Goal: Complete application form

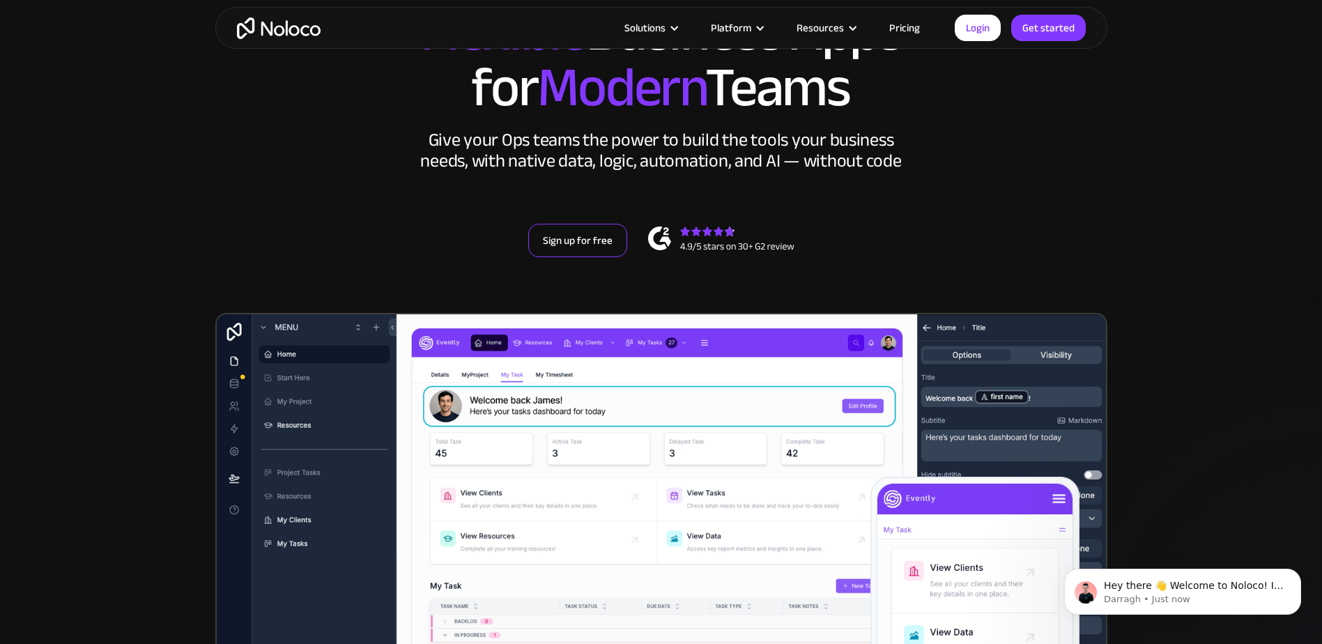
click at [603, 243] on link "Sign up for free" at bounding box center [577, 240] width 99 height 33
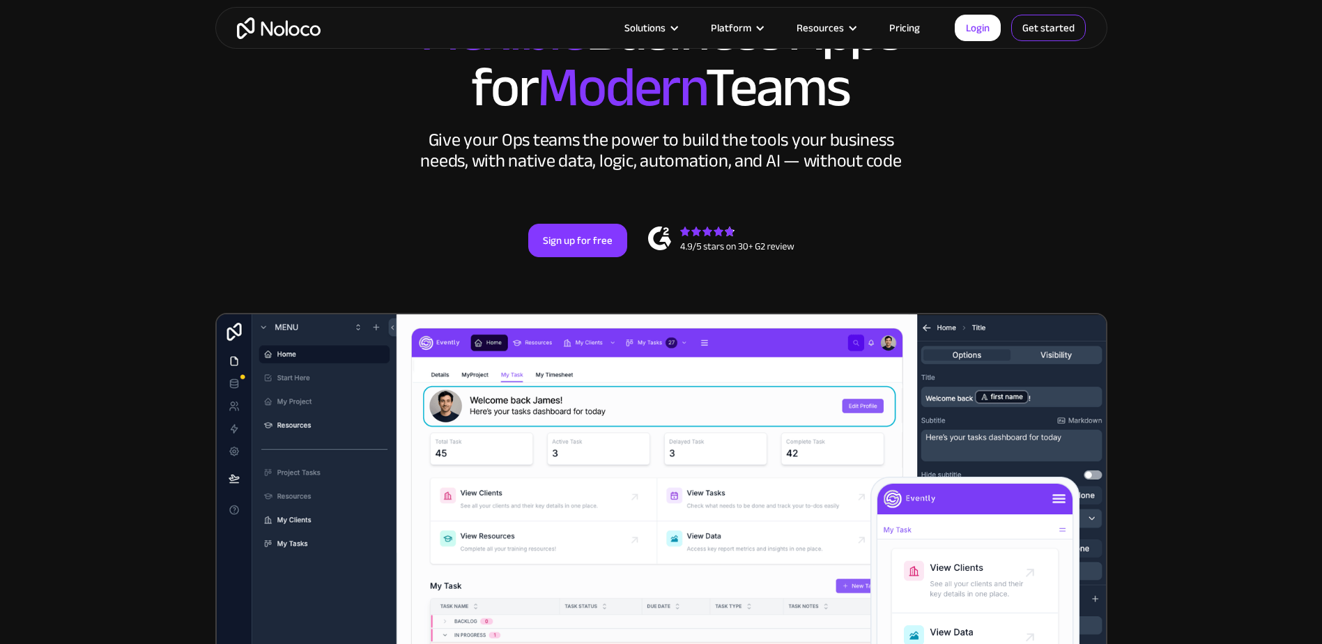
click at [1043, 31] on link "Get started" at bounding box center [1048, 28] width 75 height 26
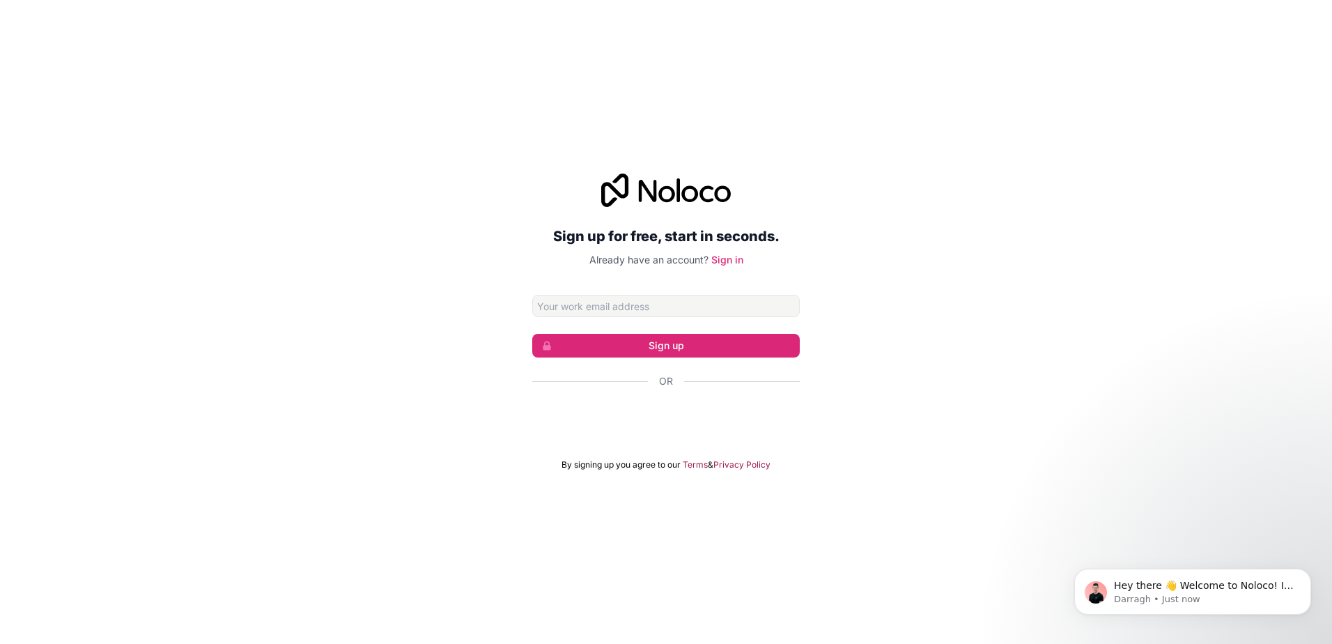
click at [623, 300] on input "Email address" at bounding box center [666, 306] width 268 height 22
click at [629, 306] on input "Email address" at bounding box center [666, 306] width 268 height 22
type input "[EMAIL_ADDRESS][DOMAIN_NAME]"
click at [630, 334] on button "Sign up" at bounding box center [666, 346] width 268 height 24
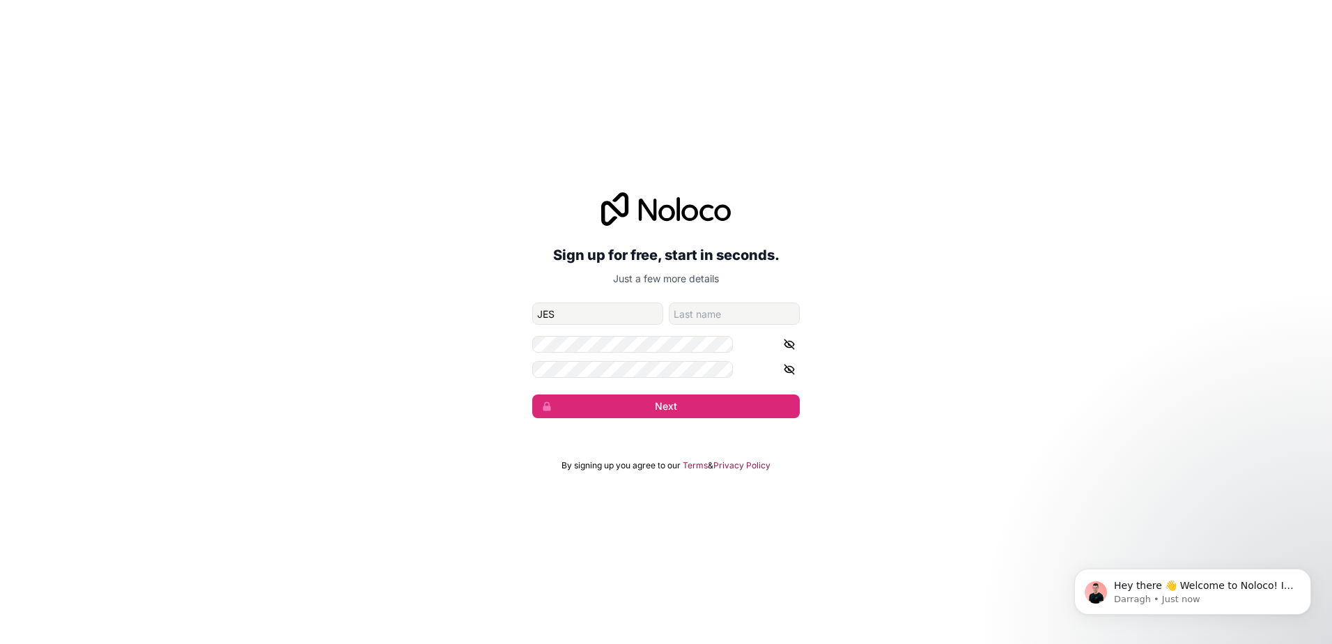
type input "JES"
type input "INC"
click at [654, 394] on button "Next" at bounding box center [666, 406] width 268 height 24
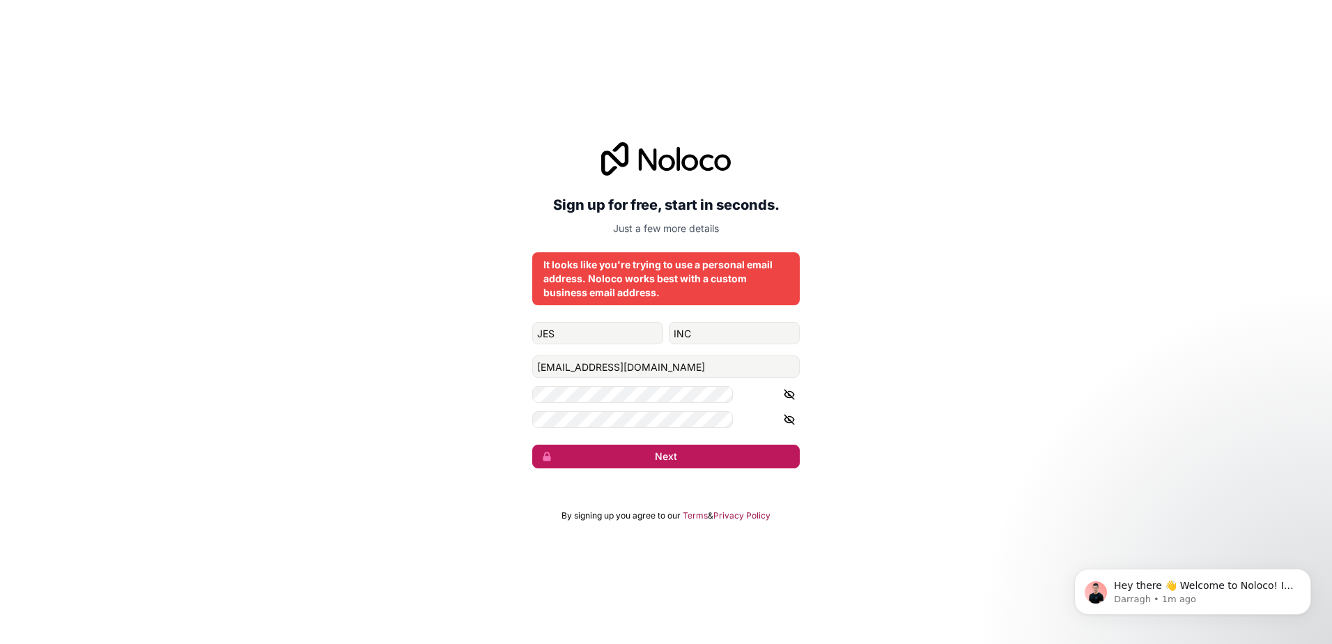
click at [633, 444] on button "Next" at bounding box center [666, 456] width 268 height 24
click at [660, 444] on button "Next" at bounding box center [666, 456] width 268 height 24
click at [660, 444] on button "submit" at bounding box center [666, 456] width 268 height 24
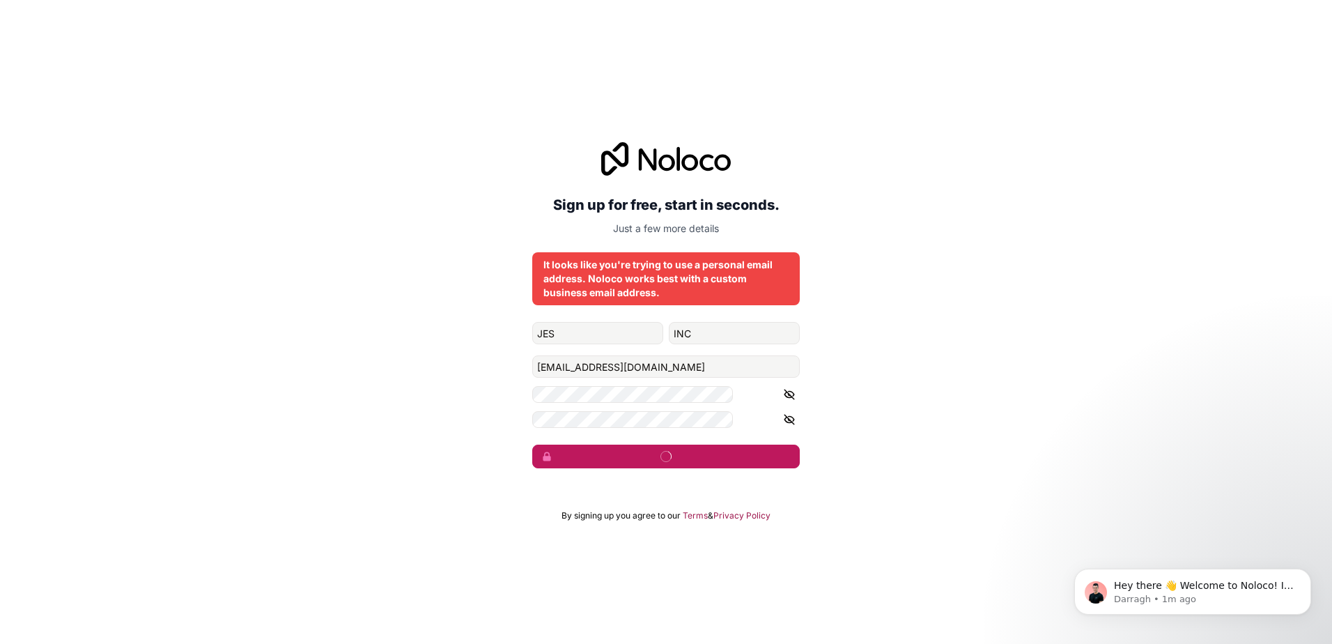
click at [661, 444] on button "submit" at bounding box center [666, 456] width 268 height 24
click at [1193, 599] on p "Darragh • 1m ago" at bounding box center [1204, 599] width 180 height 13
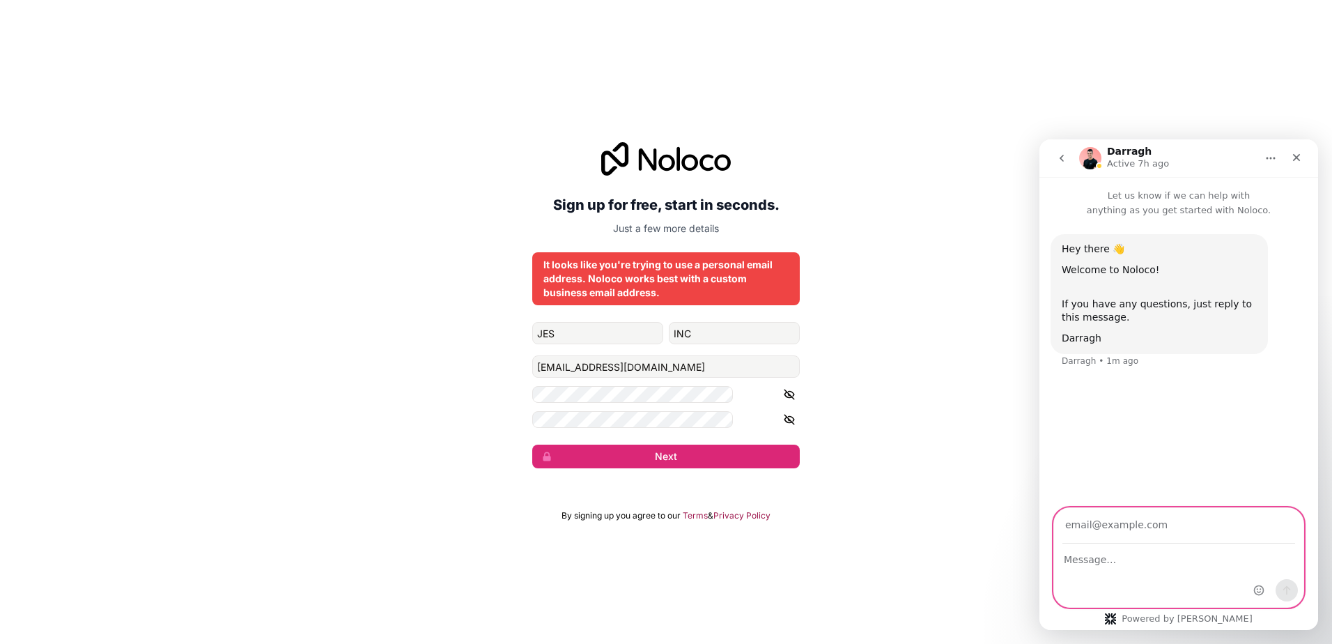
click at [1136, 557] on textarea "Message…" at bounding box center [1178, 556] width 249 height 24
type textarea "I DONT HAVE A BUSINESS EMAIL"
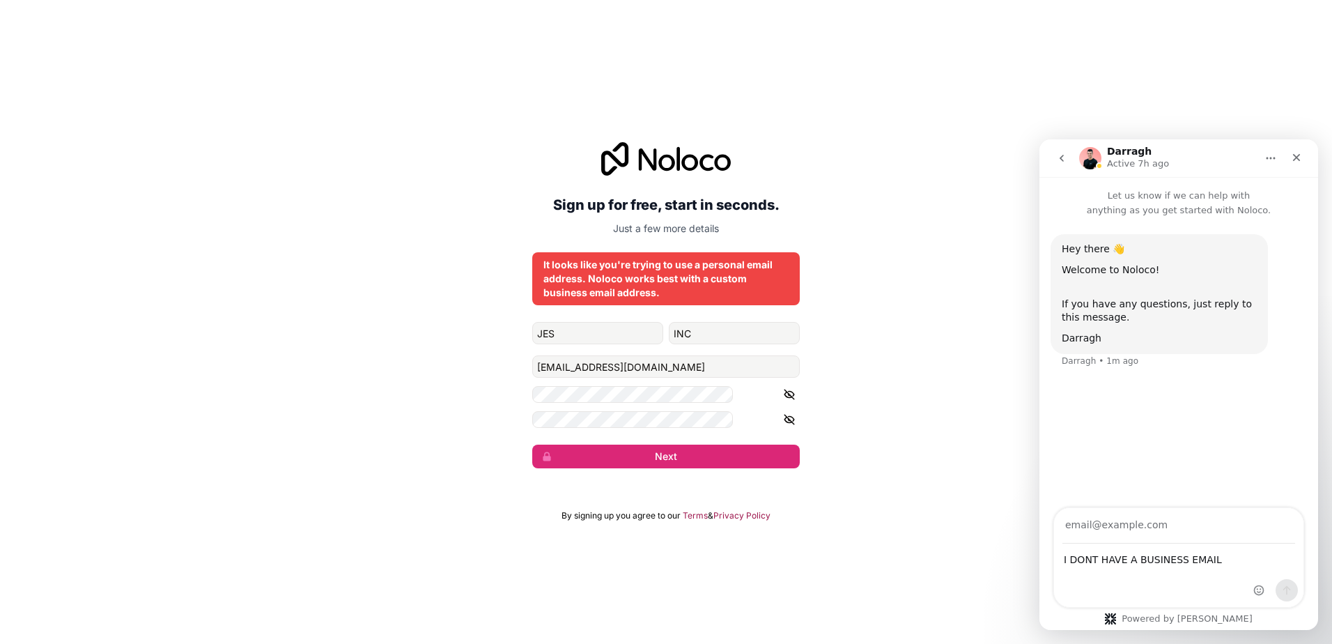
click at [1183, 579] on div "I DONT HAVE A BUSINESS EMAIL I DONT HAVE A BUSINESS EMAIL" at bounding box center [1178, 575] width 249 height 63
click at [1122, 527] on input "Your email" at bounding box center [1178, 526] width 233 height 36
click at [1103, 525] on input "Your email" at bounding box center [1178, 526] width 233 height 36
drag, startPoint x: 677, startPoint y: 353, endPoint x: 539, endPoint y: 350, distance: 138.0
click at [539, 350] on div "Sign up for free, start in seconds. Just a few more details It looks like you'r…" at bounding box center [666, 305] width 1332 height 365
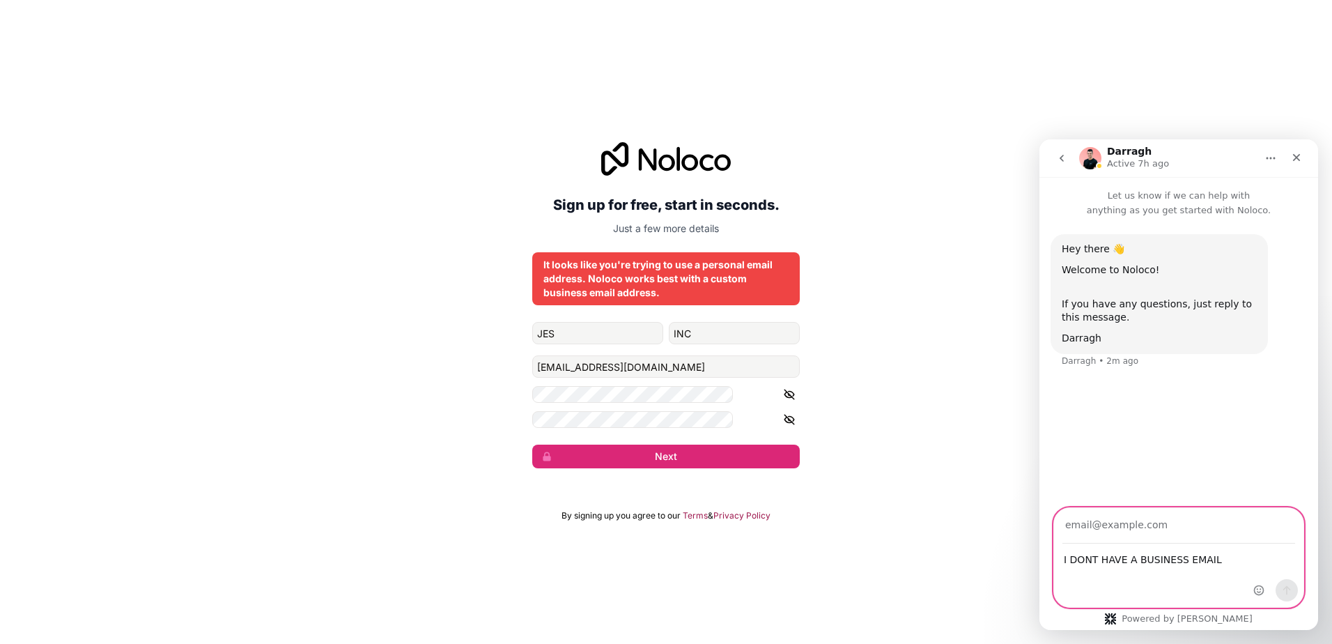
click at [1106, 525] on input "Your email" at bounding box center [1178, 526] width 233 height 36
paste input "[EMAIL_ADDRESS][DOMAIN_NAME]"
type input "[EMAIL_ADDRESS][DOMAIN_NAME]"
click at [1284, 586] on icon "Send a message…" at bounding box center [1286, 589] width 11 height 11
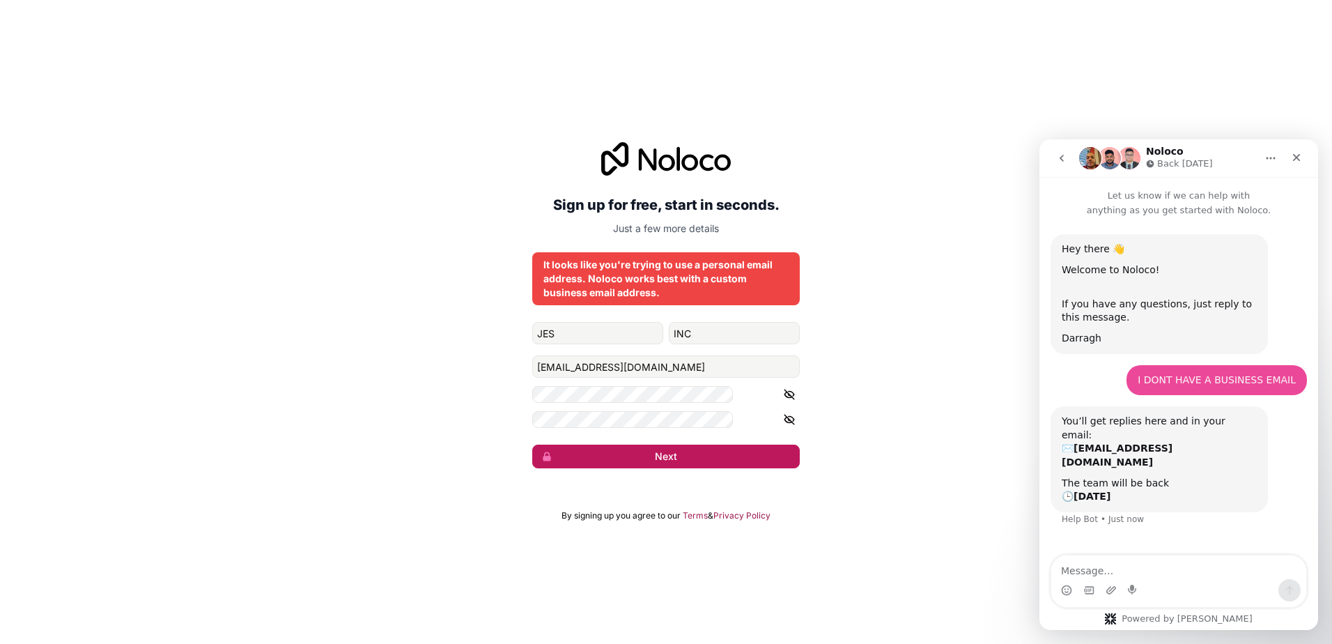
click at [662, 444] on button "Next" at bounding box center [666, 456] width 268 height 24
click at [663, 444] on button "Next" at bounding box center [666, 456] width 268 height 24
click at [664, 444] on button "Next" at bounding box center [666, 456] width 268 height 24
drag, startPoint x: 664, startPoint y: 427, endPoint x: 683, endPoint y: 423, distance: 19.9
click at [665, 444] on button "Next" at bounding box center [666, 456] width 268 height 24
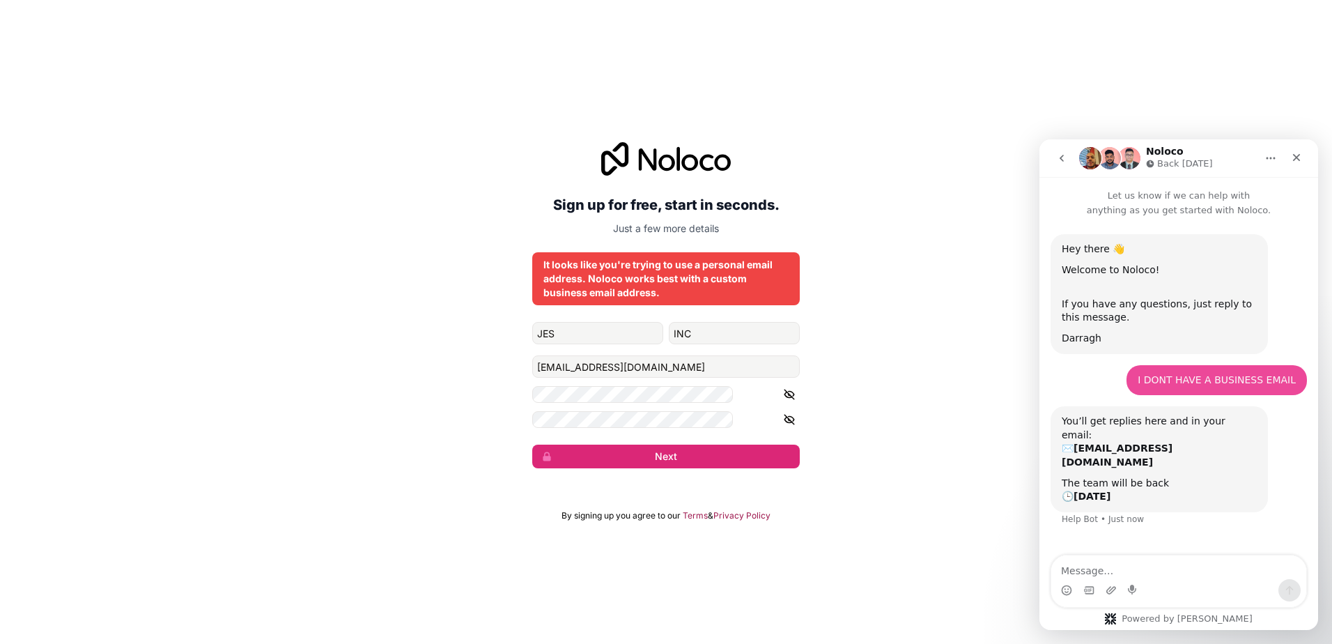
click at [783, 413] on icon "button" at bounding box center [789, 419] width 13 height 13
click at [783, 388] on icon "button" at bounding box center [789, 394] width 13 height 13
drag, startPoint x: 754, startPoint y: 396, endPoint x: 755, endPoint y: 387, distance: 8.5
click at [783, 413] on icon "button" at bounding box center [789, 419] width 13 height 13
click at [784, 392] on icon "button" at bounding box center [789, 395] width 10 height 6
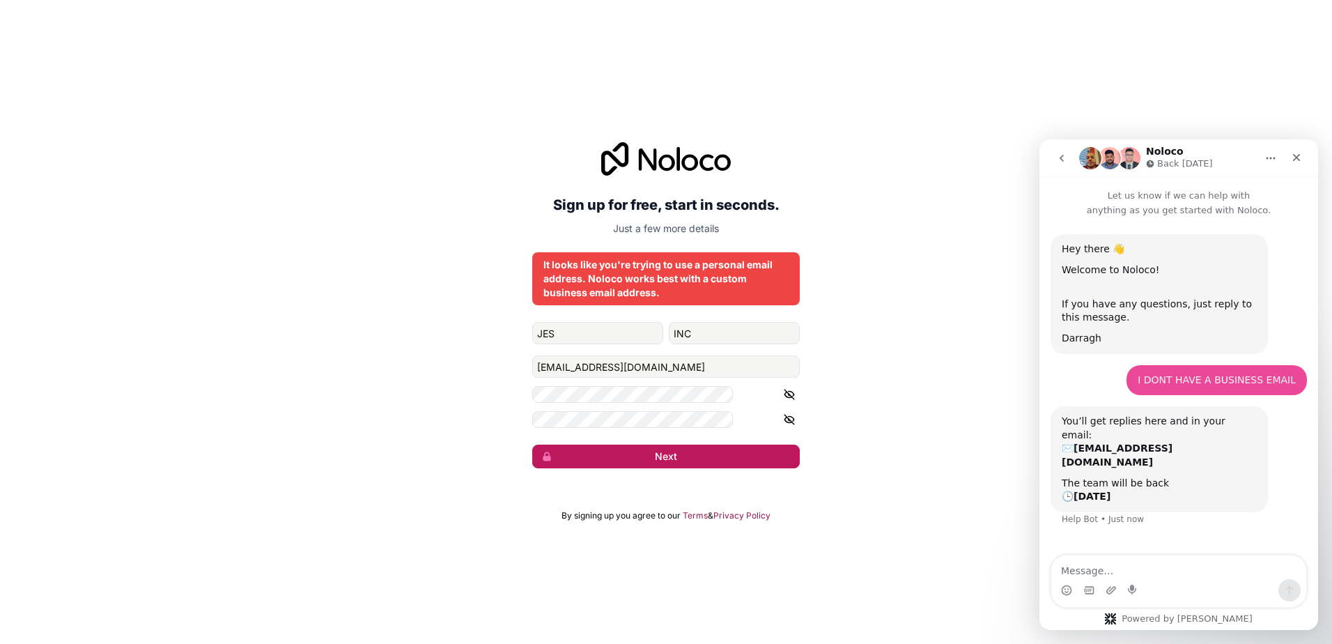
click at [697, 444] on button "Next" at bounding box center [666, 456] width 268 height 24
click at [698, 444] on button "Next" at bounding box center [666, 456] width 268 height 24
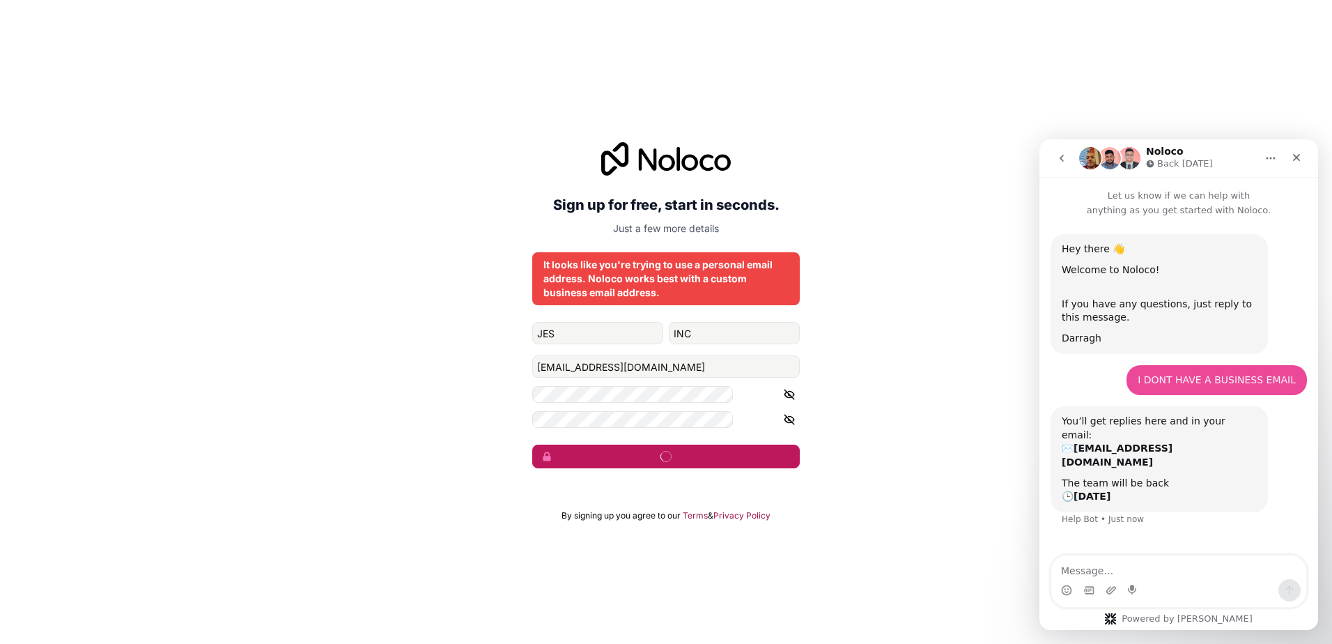
click at [698, 444] on button "submit" at bounding box center [666, 456] width 268 height 24
click at [699, 444] on button "Next" at bounding box center [666, 456] width 268 height 24
click at [699, 427] on div "Sign up for free, start in seconds. Just a few more details It looks like you'r…" at bounding box center [666, 305] width 1332 height 365
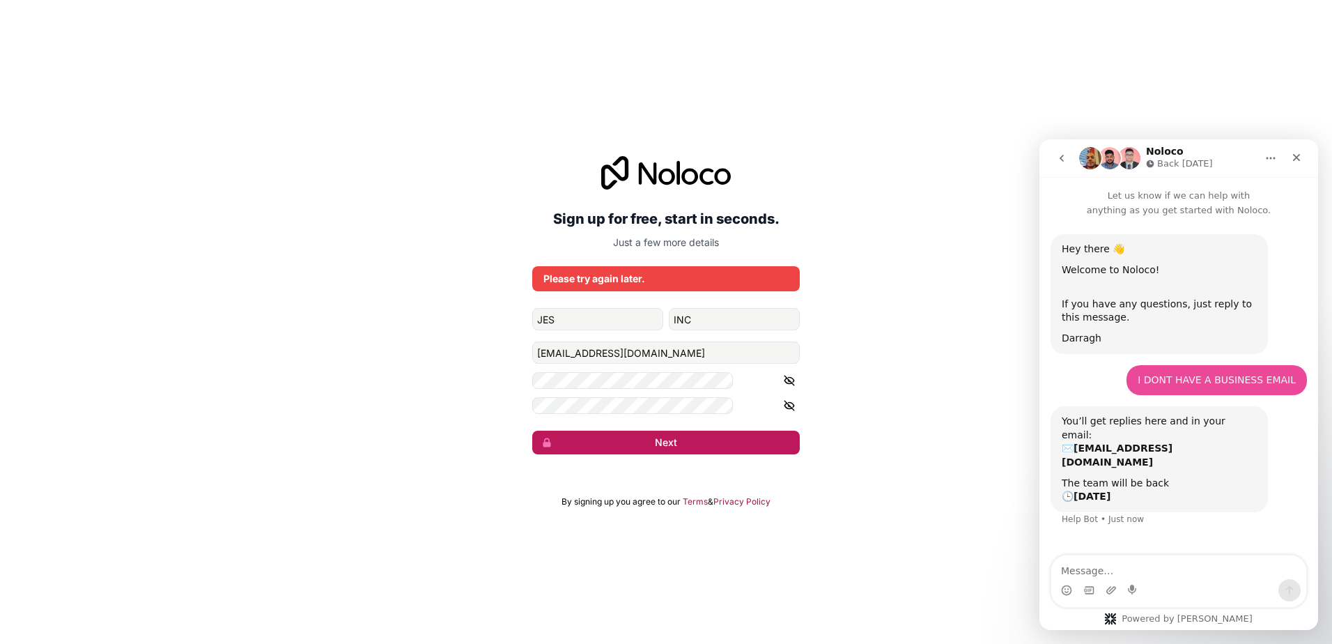
click at [699, 427] on div "Sign up for free, start in seconds. Just a few more details Please try again la…" at bounding box center [666, 305] width 1332 height 337
click at [700, 427] on div "Sign up for free, start in seconds. Just a few more details Please try again la…" at bounding box center [666, 305] width 1332 height 337
drag, startPoint x: 700, startPoint y: 427, endPoint x: 692, endPoint y: 418, distance: 12.3
click at [692, 431] on button "Next" at bounding box center [666, 443] width 268 height 24
click at [660, 431] on button "Next" at bounding box center [666, 443] width 268 height 24
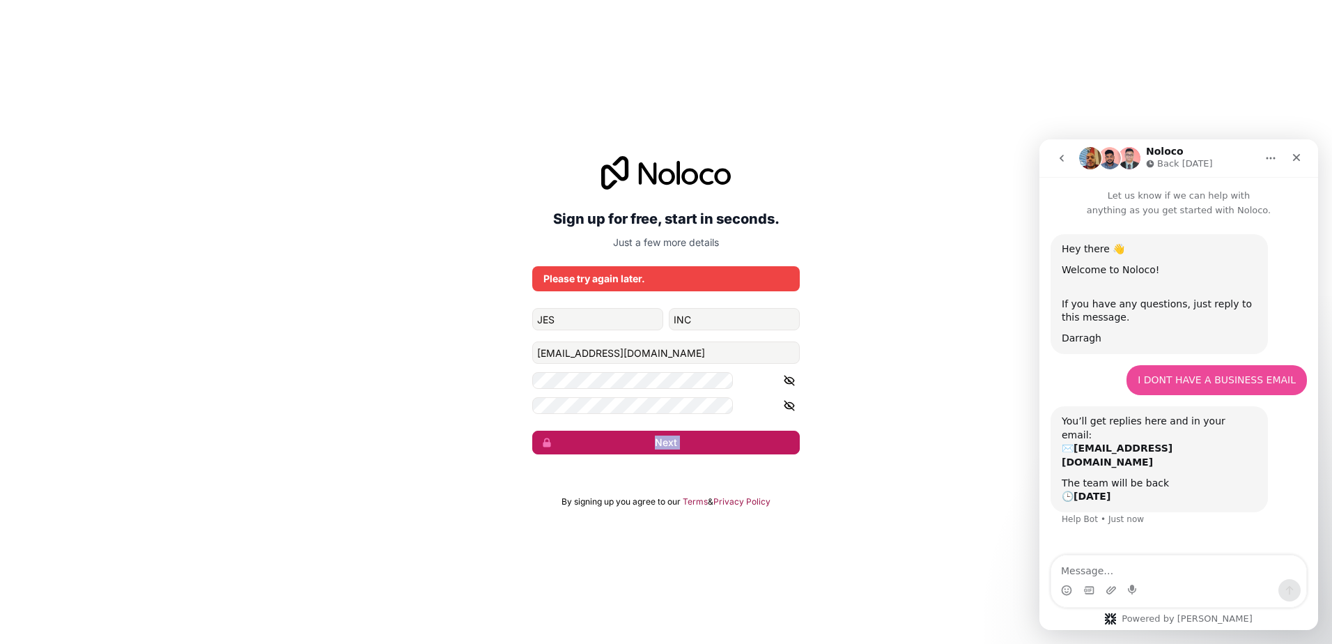
click at [660, 431] on button "Next" at bounding box center [666, 443] width 268 height 24
click at [661, 431] on button "Next" at bounding box center [666, 443] width 268 height 24
click at [661, 431] on button "submit" at bounding box center [666, 443] width 268 height 24
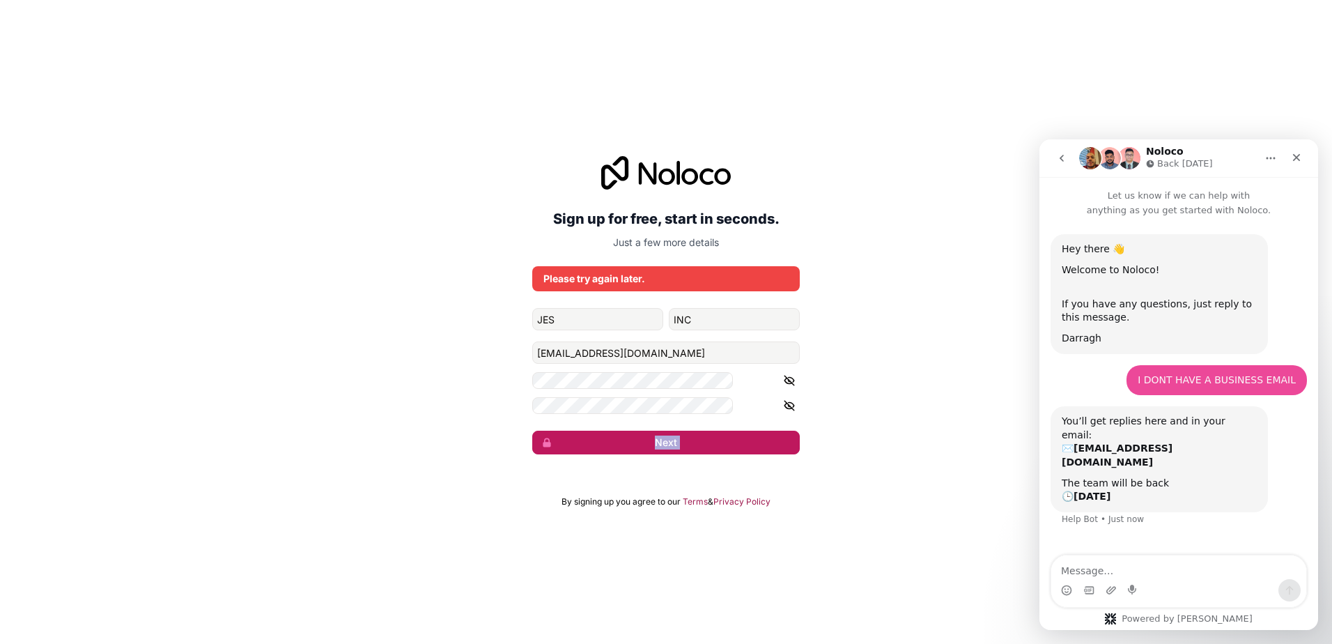
click at [662, 431] on button "Next" at bounding box center [666, 443] width 268 height 24
click at [662, 437] on circle "submit" at bounding box center [665, 442] width 10 height 10
click at [664, 431] on button "Next" at bounding box center [666, 443] width 268 height 24
click at [665, 431] on button "Next" at bounding box center [666, 443] width 268 height 24
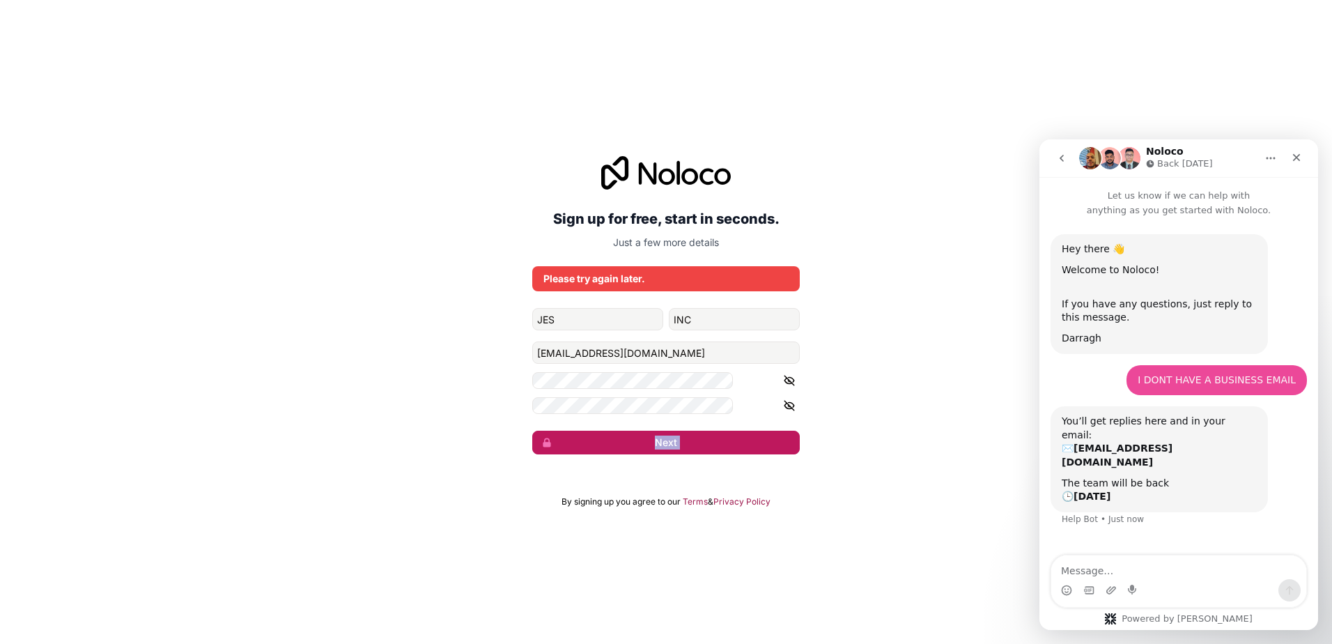
click at [665, 431] on button "Next" at bounding box center [666, 443] width 268 height 24
click at [1292, 157] on icon "Close" at bounding box center [1296, 157] width 11 height 11
